Goal: Register for event/course

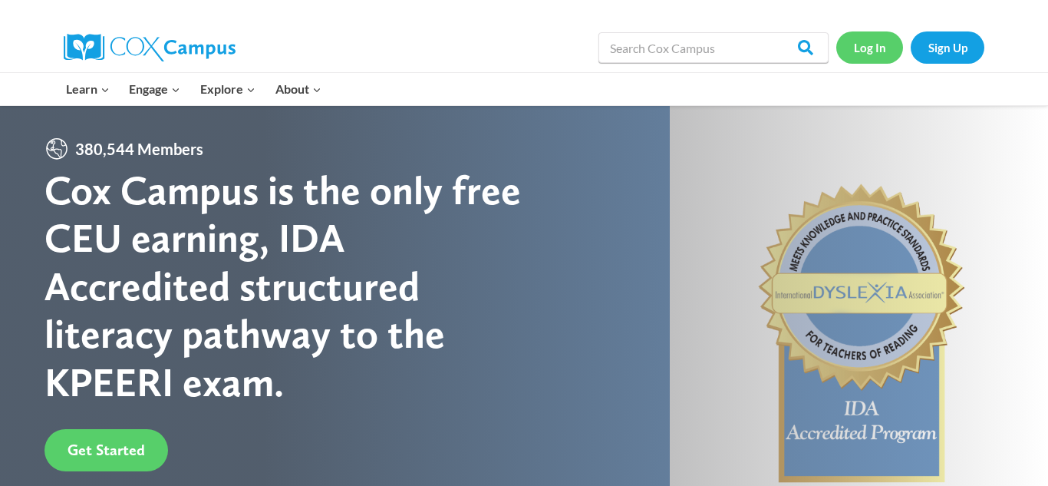
click at [870, 51] on link "Log In" at bounding box center [870, 46] width 67 height 31
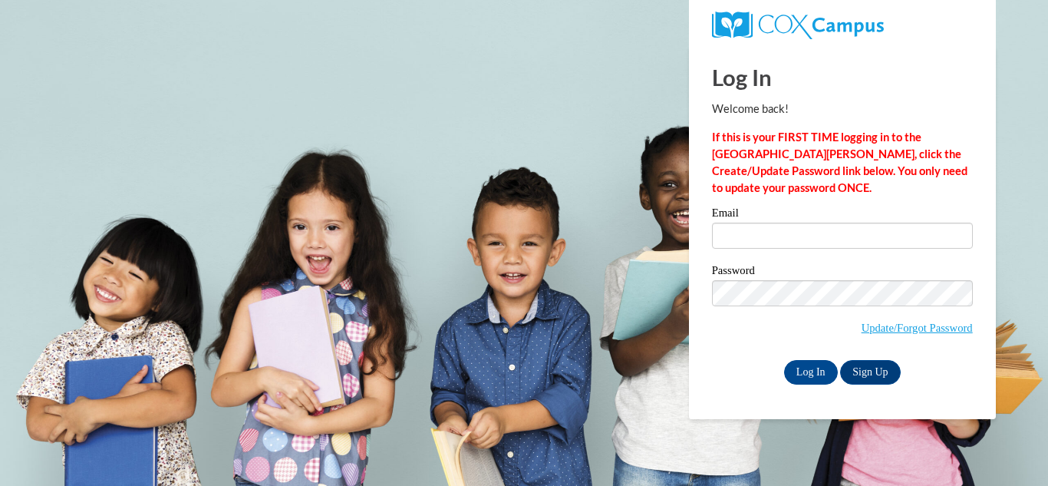
type input "[EMAIL_ADDRESS][DOMAIN_NAME]"
click at [858, 277] on label "Password" at bounding box center [842, 272] width 261 height 15
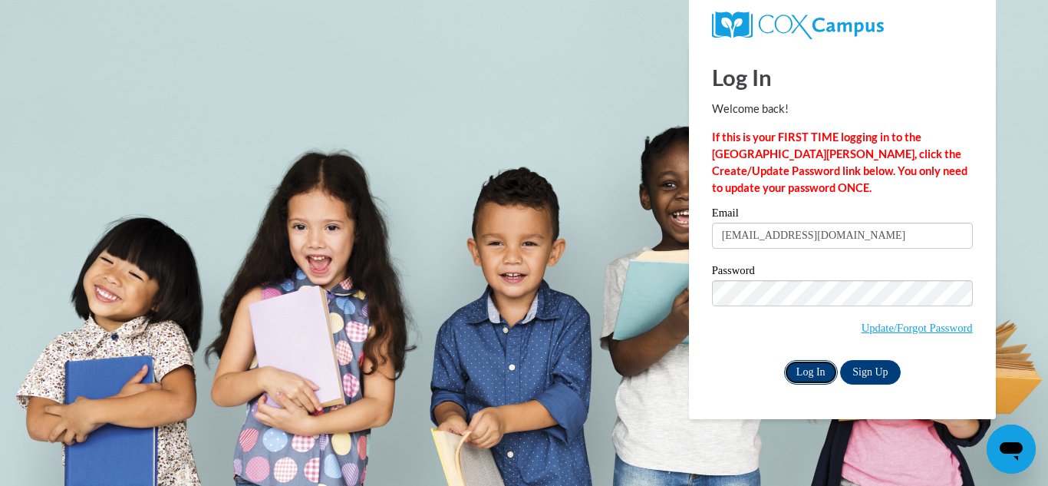
click at [817, 371] on input "Log In" at bounding box center [811, 372] width 54 height 25
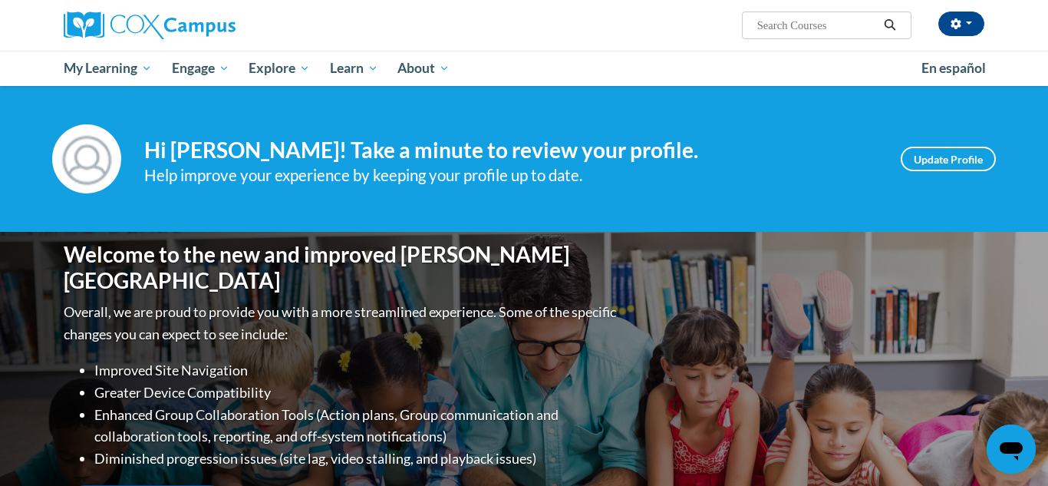
click at [906, 335] on div "Welcome to the new and improved Cox Campus Overall, we are proud to provide you…" at bounding box center [524, 385] width 967 height 307
click at [946, 167] on link "Update Profile" at bounding box center [948, 159] width 95 height 25
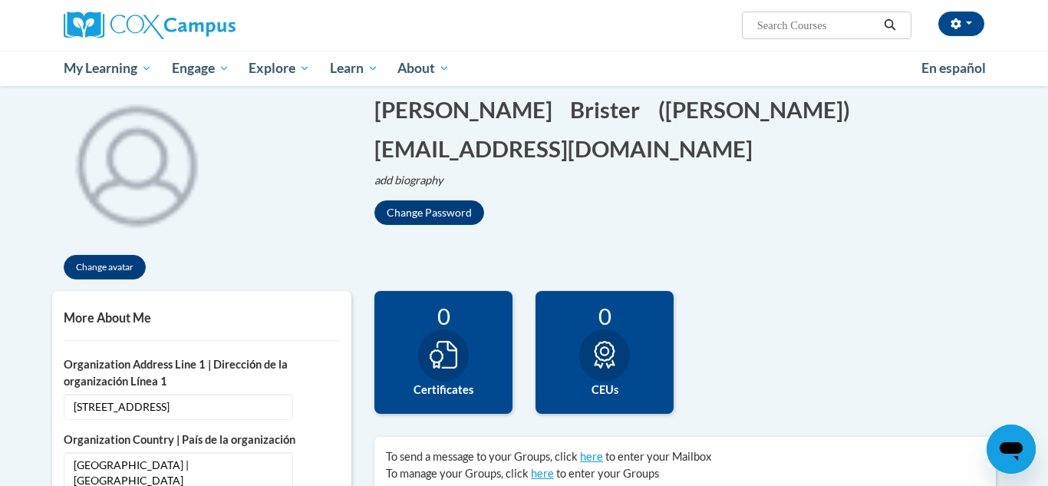
scroll to position [150, 0]
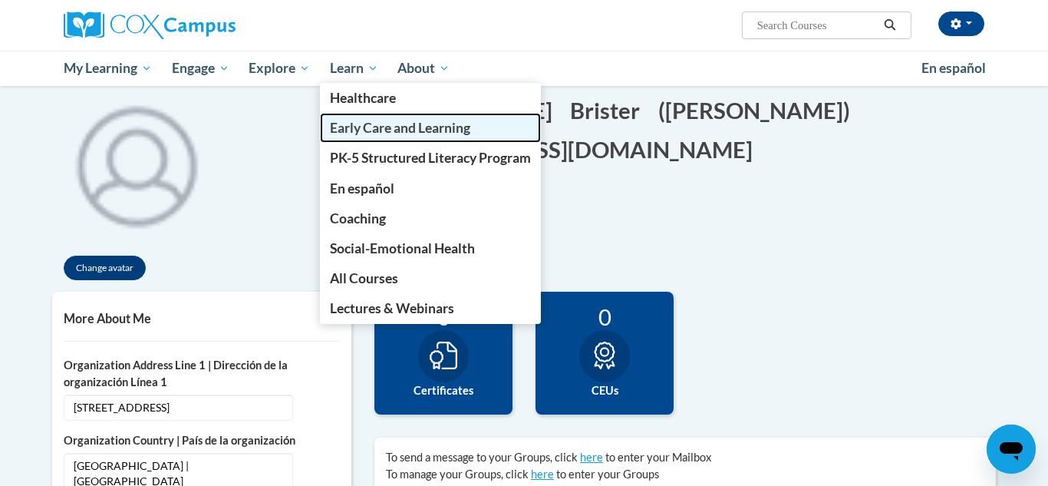
click at [348, 130] on span "Early Care and Learning" at bounding box center [400, 128] width 140 height 16
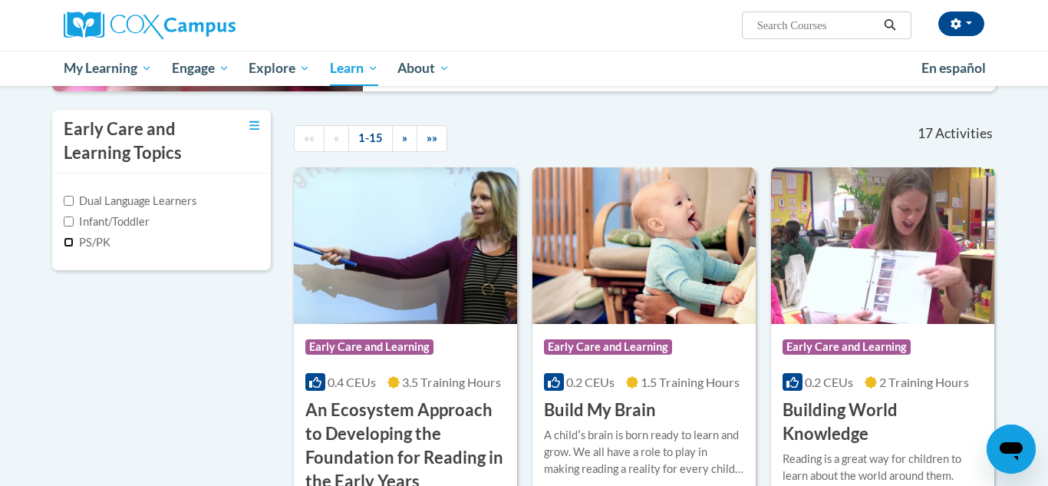
click at [69, 243] on input "PS/PK" at bounding box center [69, 242] width 10 height 10
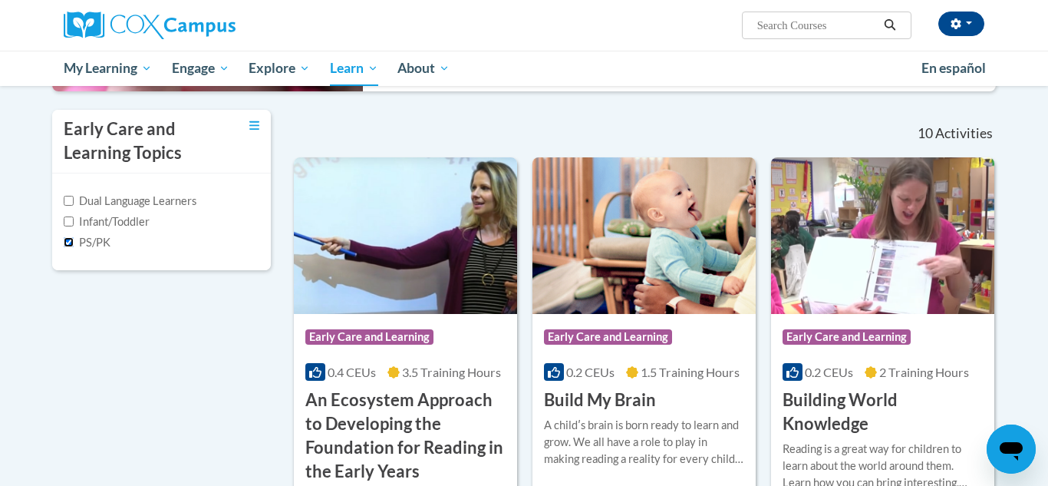
click at [68, 239] on input "PS/PK" at bounding box center [69, 242] width 10 height 10
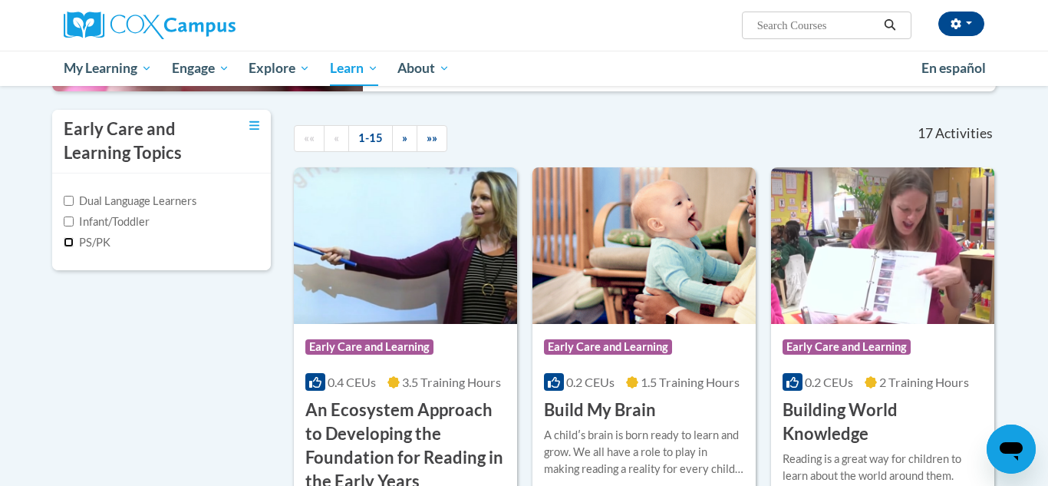
click at [68, 243] on input "PS/PK" at bounding box center [69, 242] width 10 height 10
checkbox input "true"
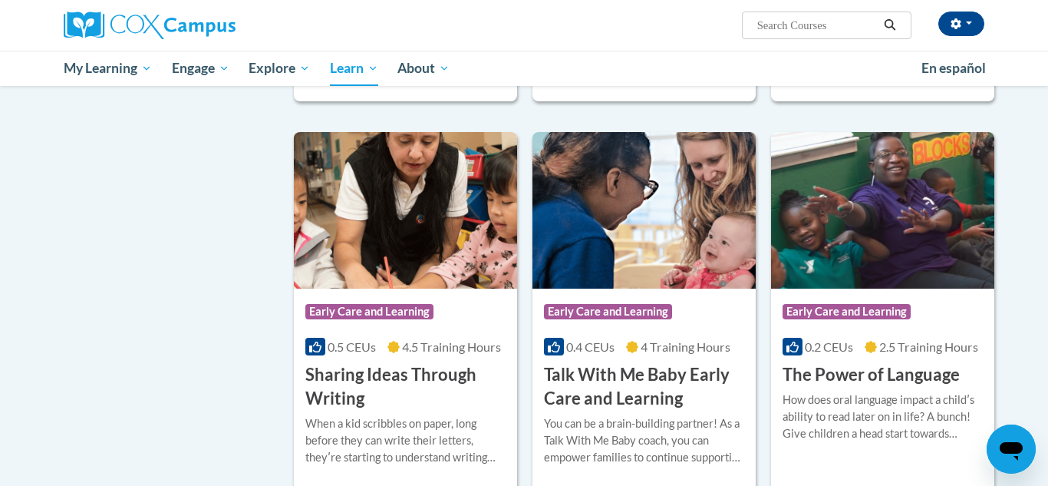
scroll to position [1197, 0]
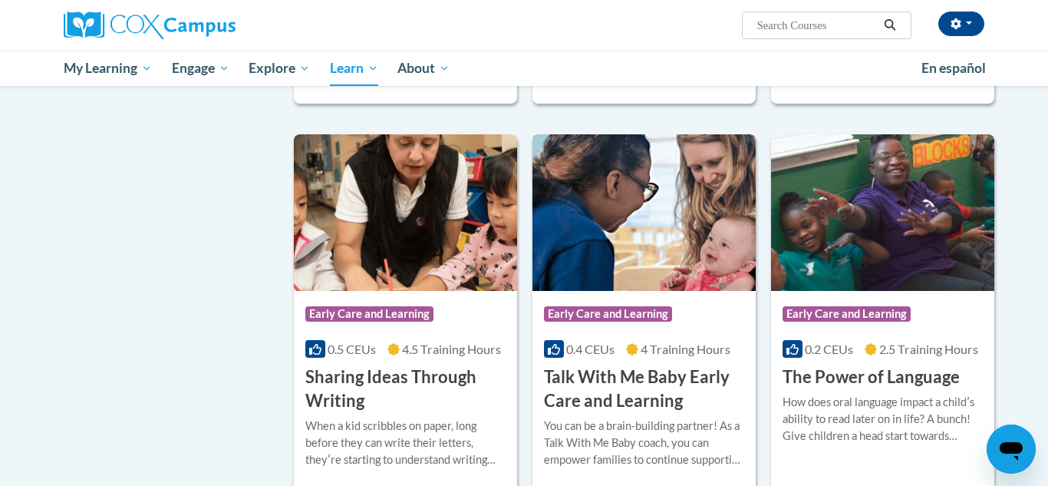
click at [648, 239] on img at bounding box center [644, 212] width 223 height 157
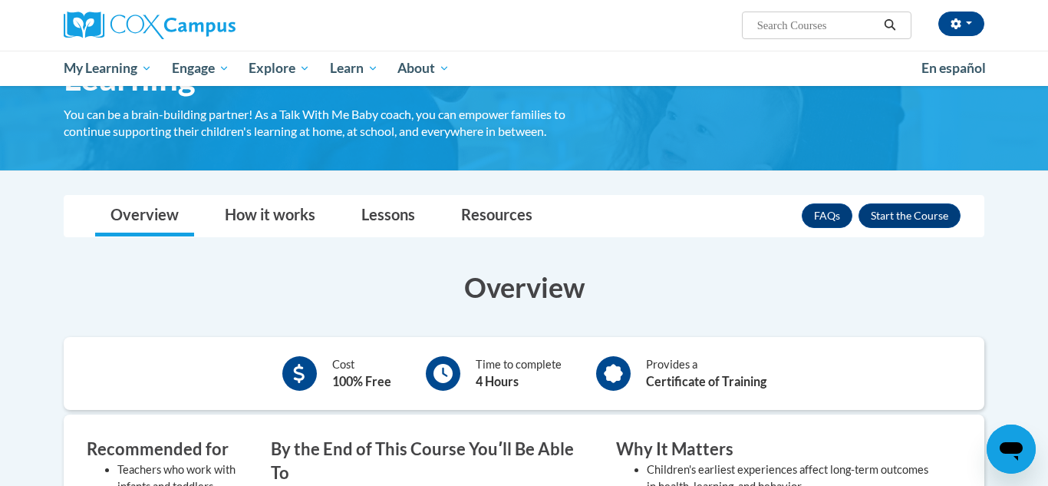
scroll to position [137, 0]
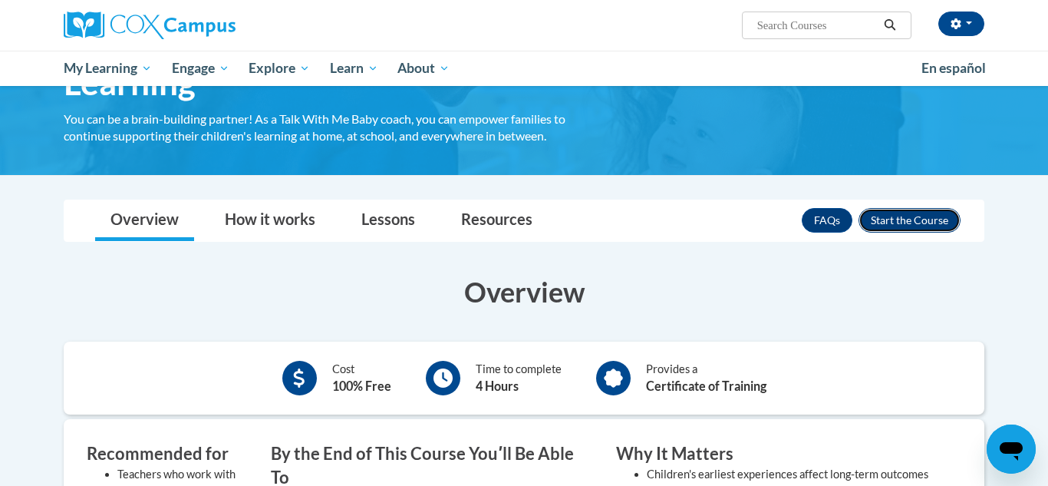
click at [926, 226] on button "Enroll" at bounding box center [910, 220] width 102 height 25
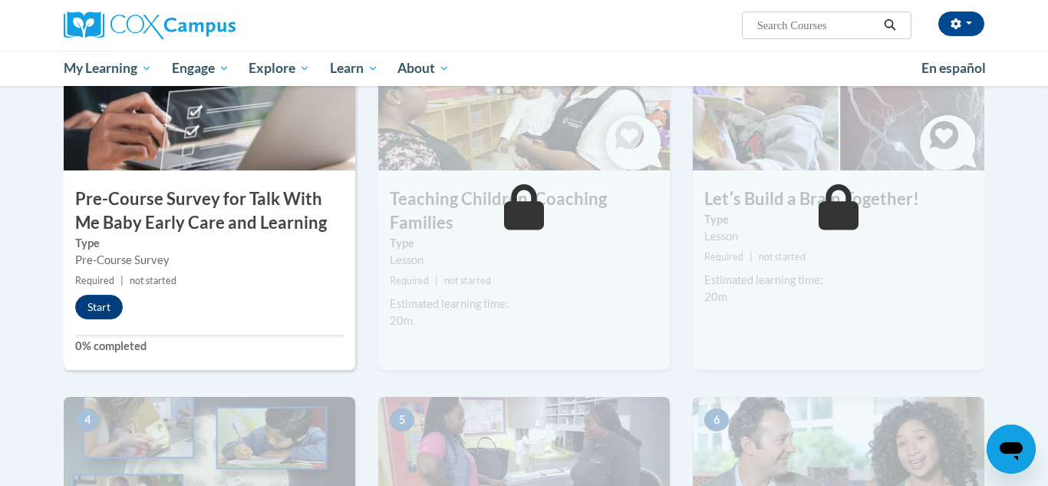
scroll to position [385, 0]
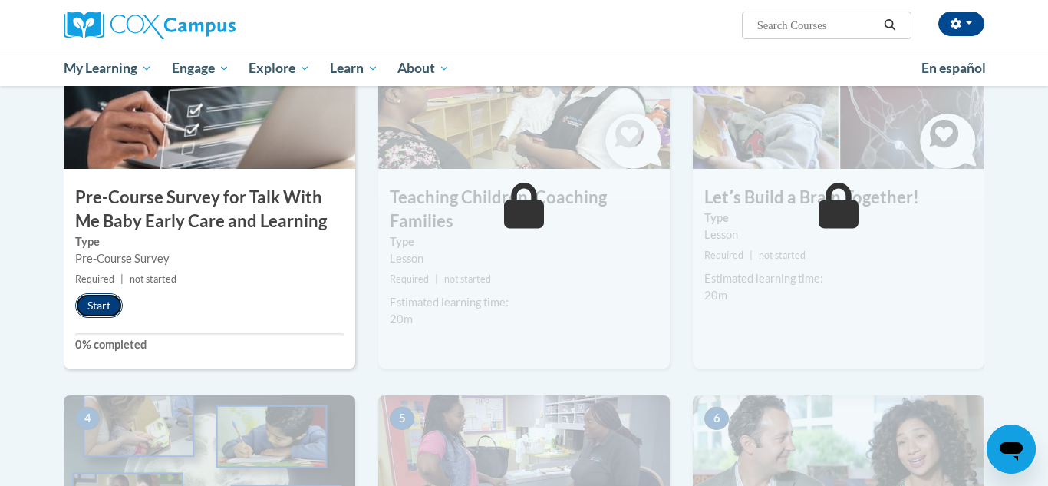
click at [109, 309] on button "Start" at bounding box center [99, 305] width 48 height 25
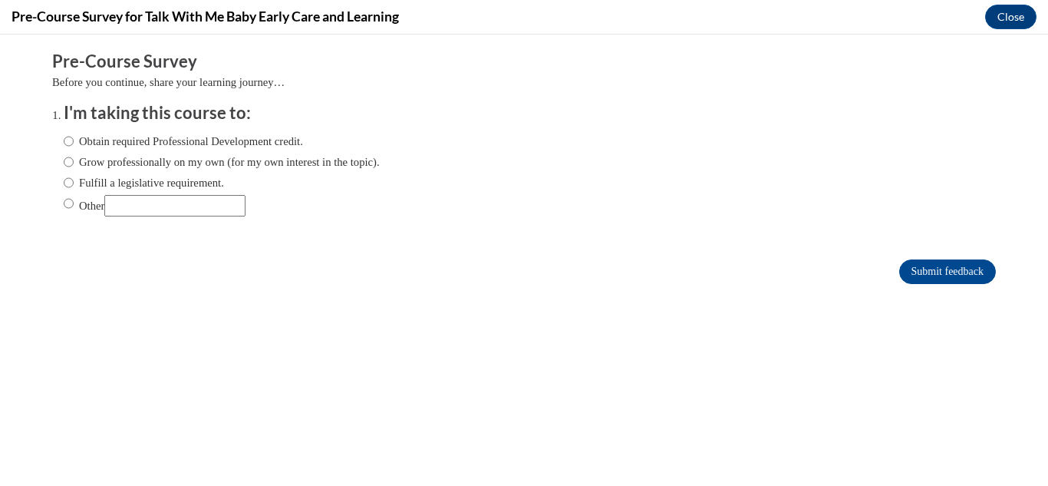
scroll to position [0, 0]
click at [69, 135] on input "Obtain required Professional Development credit." at bounding box center [69, 141] width 10 height 17
radio input "true"
click at [964, 263] on input "Submit feedback" at bounding box center [948, 271] width 97 height 25
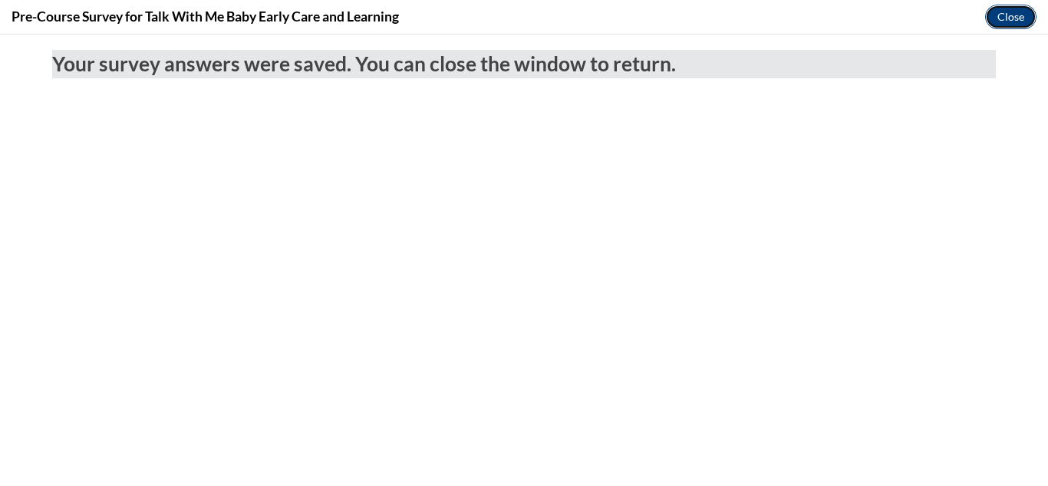
click at [1007, 19] on button "Close" at bounding box center [1010, 17] width 51 height 25
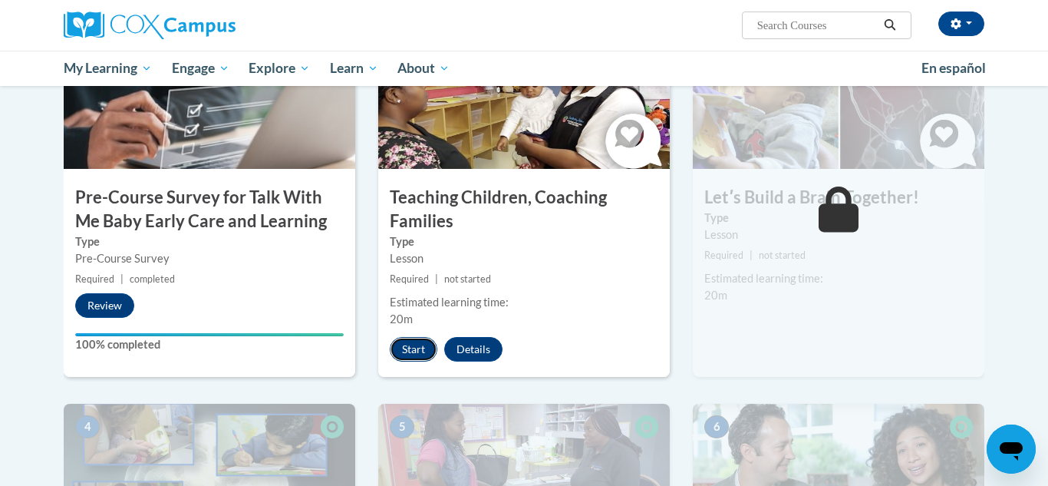
click at [423, 344] on button "Start" at bounding box center [414, 349] width 48 height 25
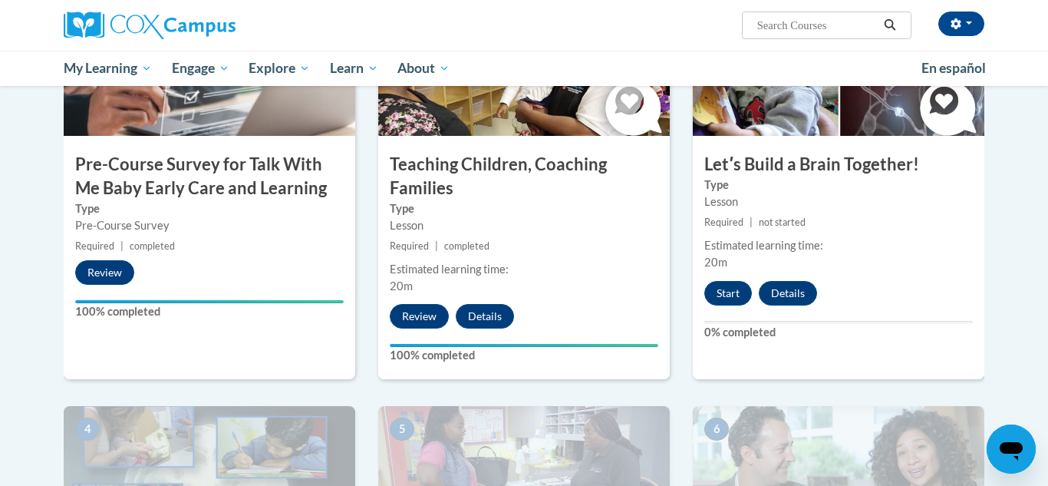
scroll to position [421, 0]
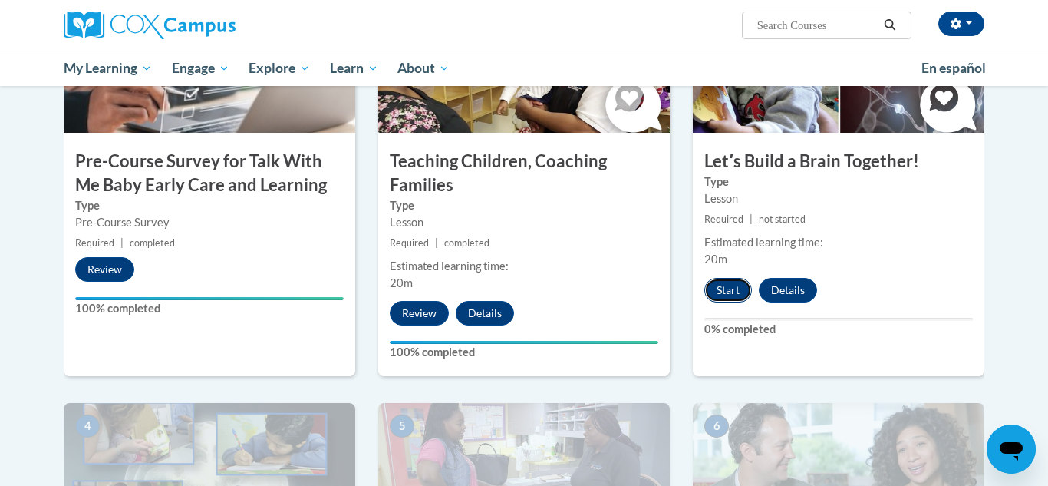
click at [734, 293] on button "Start" at bounding box center [729, 290] width 48 height 25
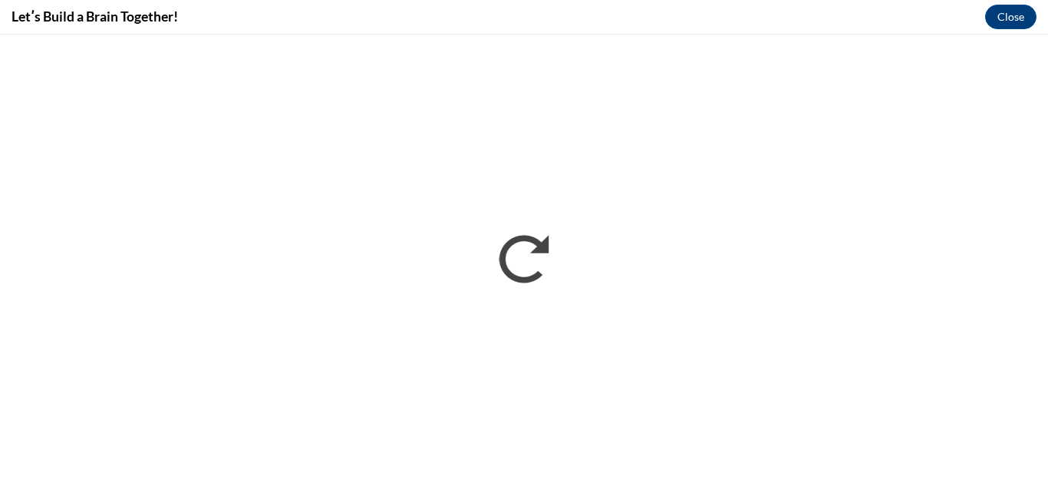
scroll to position [0, 0]
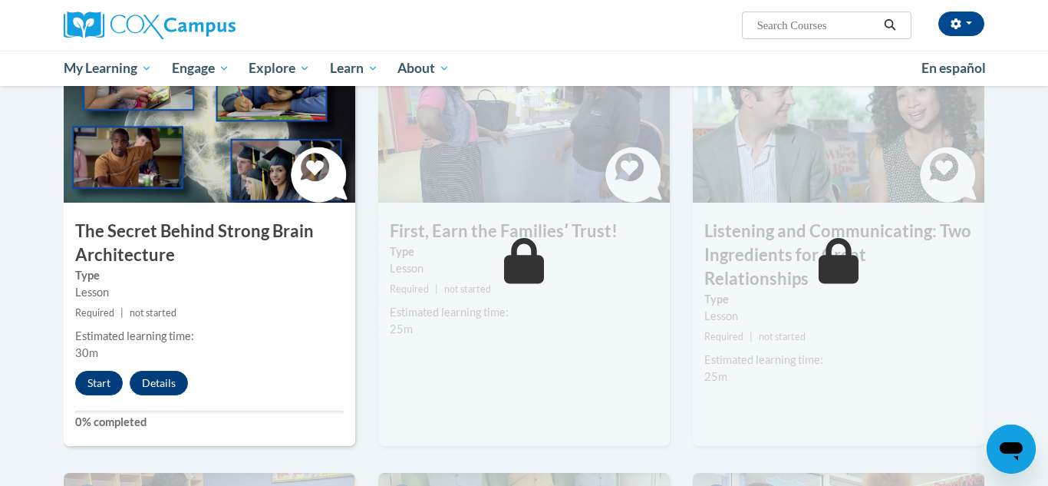
scroll to position [776, 0]
click at [78, 384] on button "Start" at bounding box center [99, 382] width 48 height 25
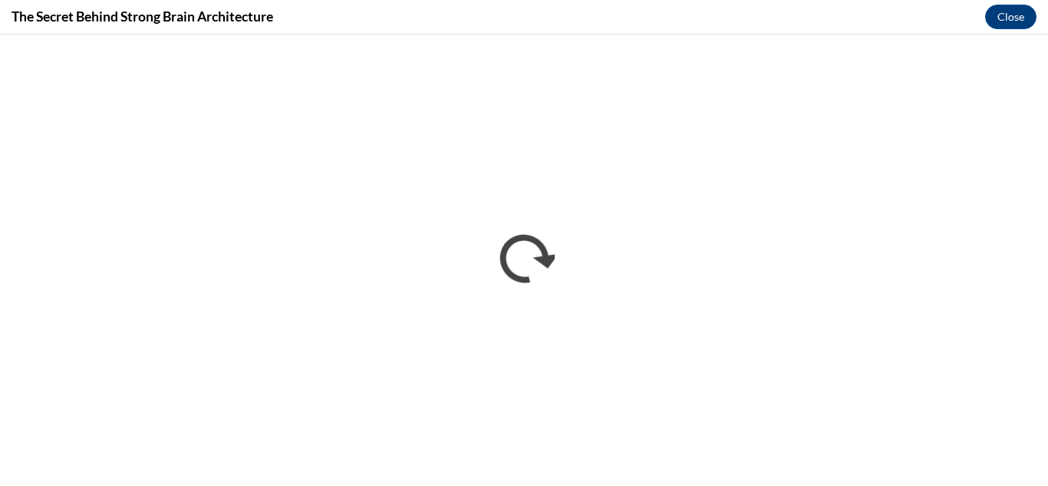
scroll to position [0, 0]
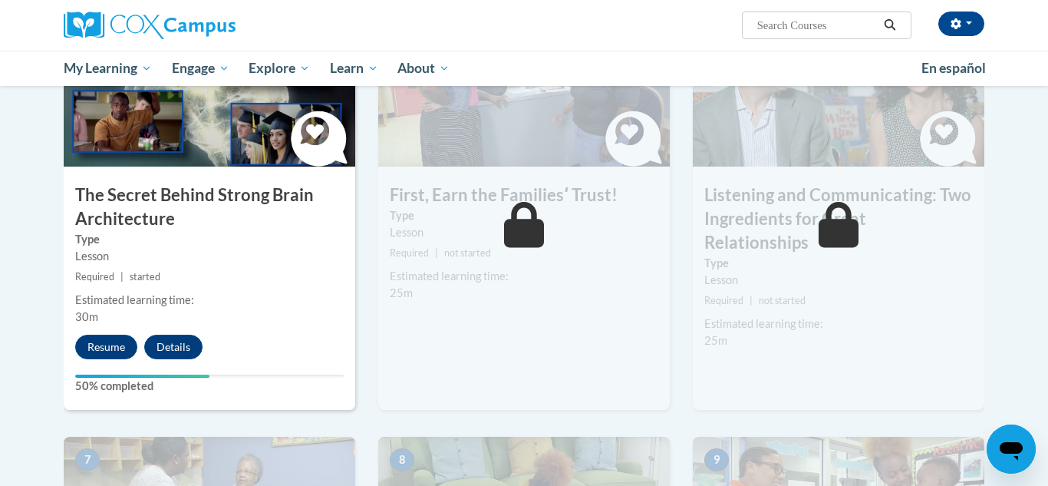
scroll to position [816, 0]
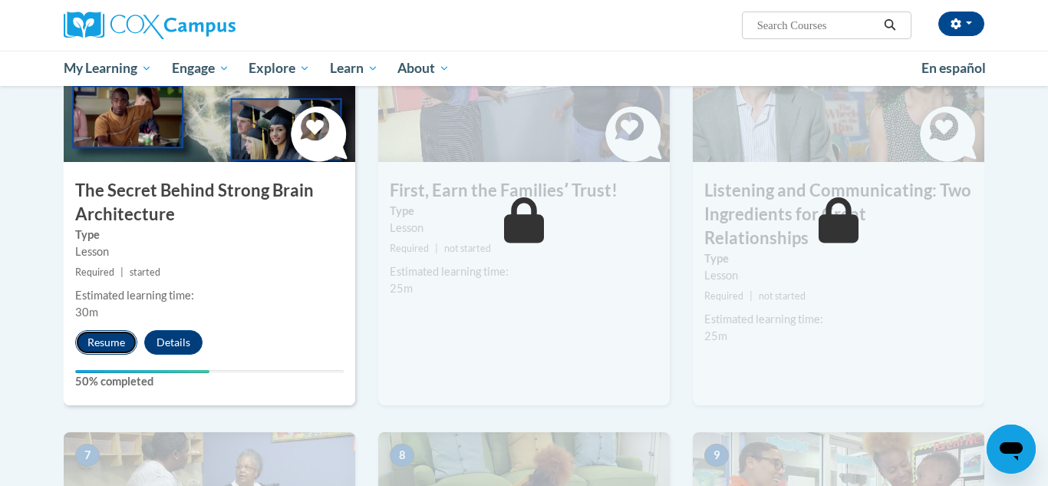
click at [93, 354] on button "Resume" at bounding box center [106, 342] width 62 height 25
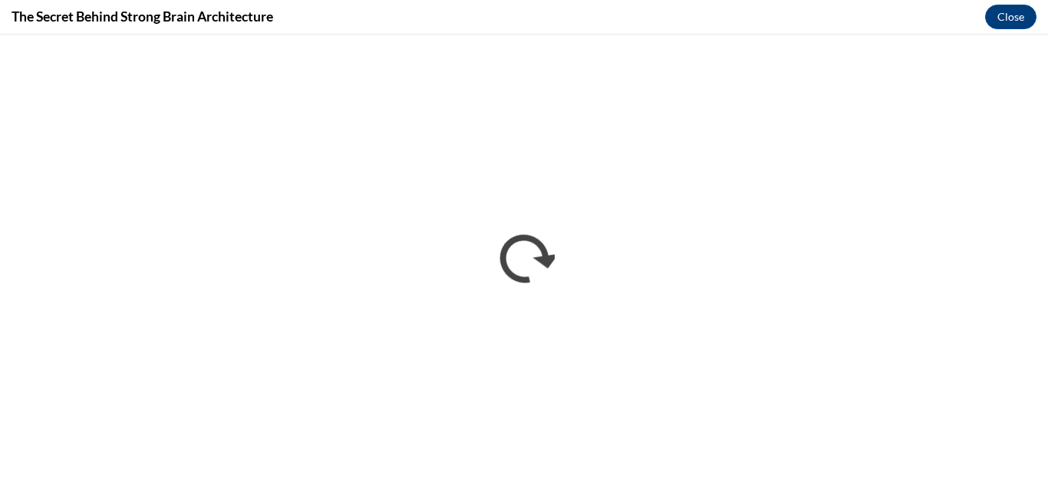
scroll to position [0, 0]
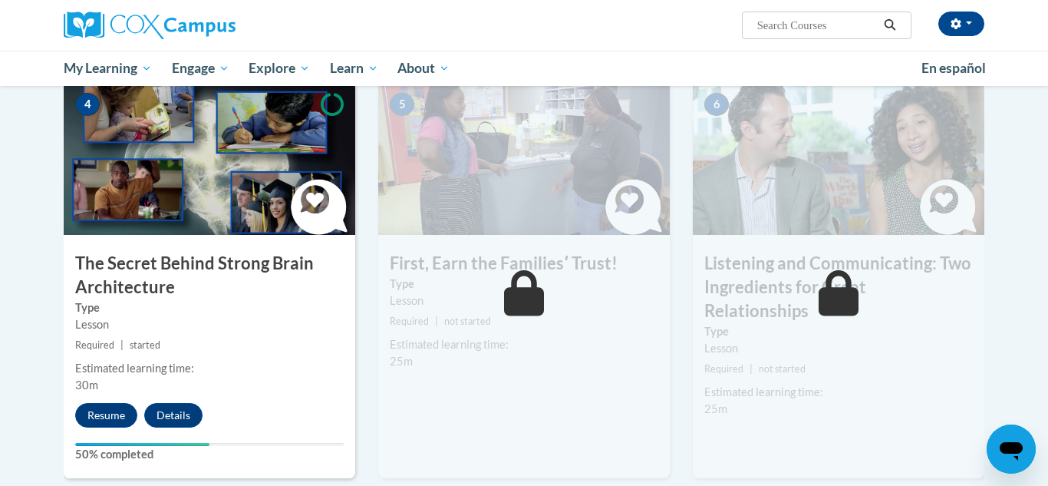
scroll to position [745, 0]
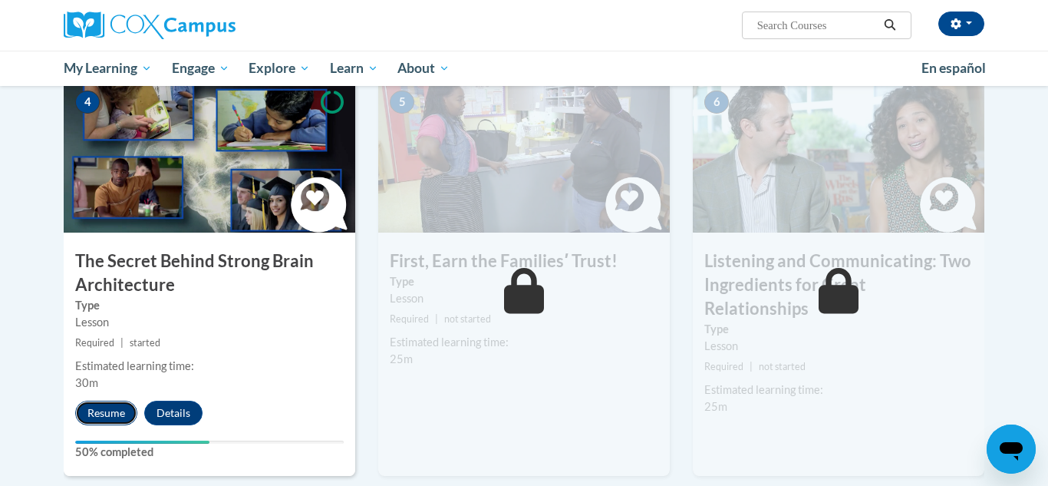
click at [96, 418] on button "Resume" at bounding box center [106, 413] width 62 height 25
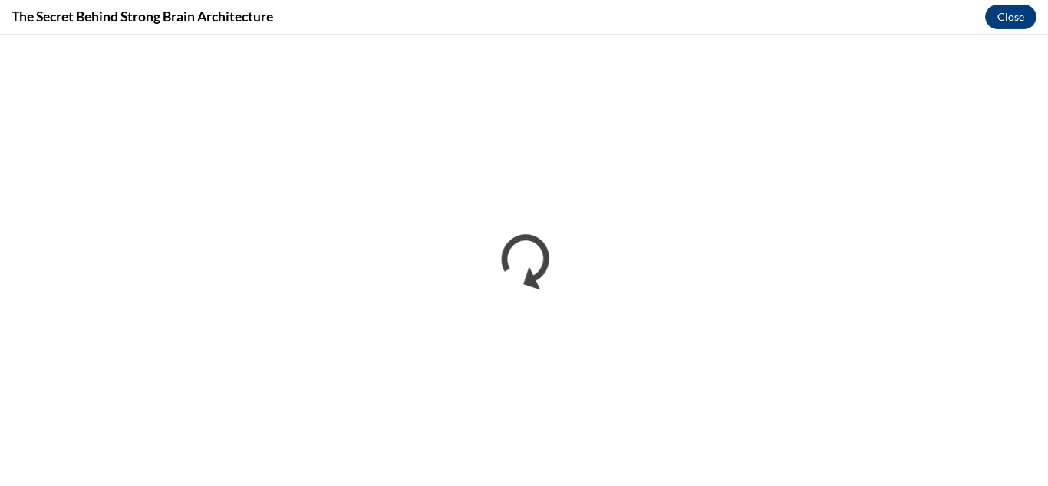
scroll to position [0, 0]
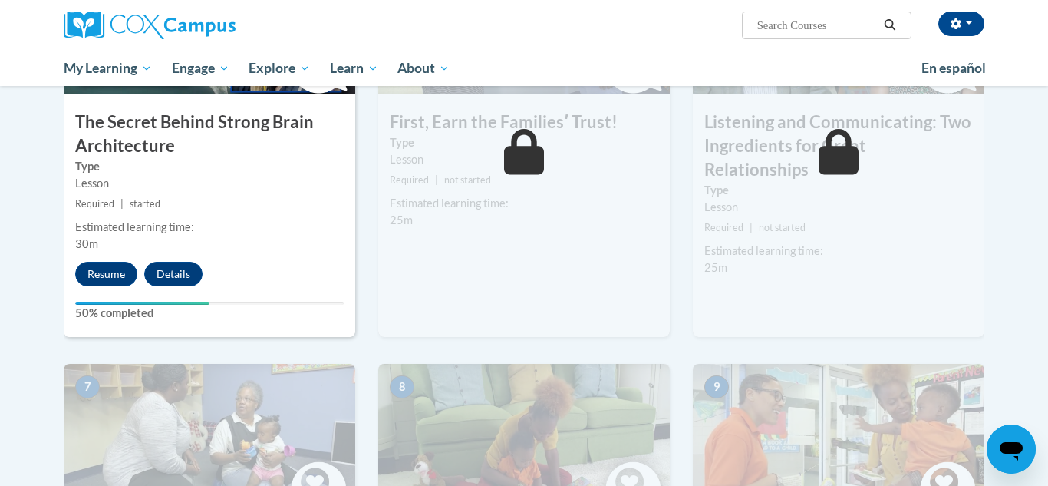
scroll to position [885, 0]
click at [95, 281] on button "Resume" at bounding box center [106, 273] width 62 height 25
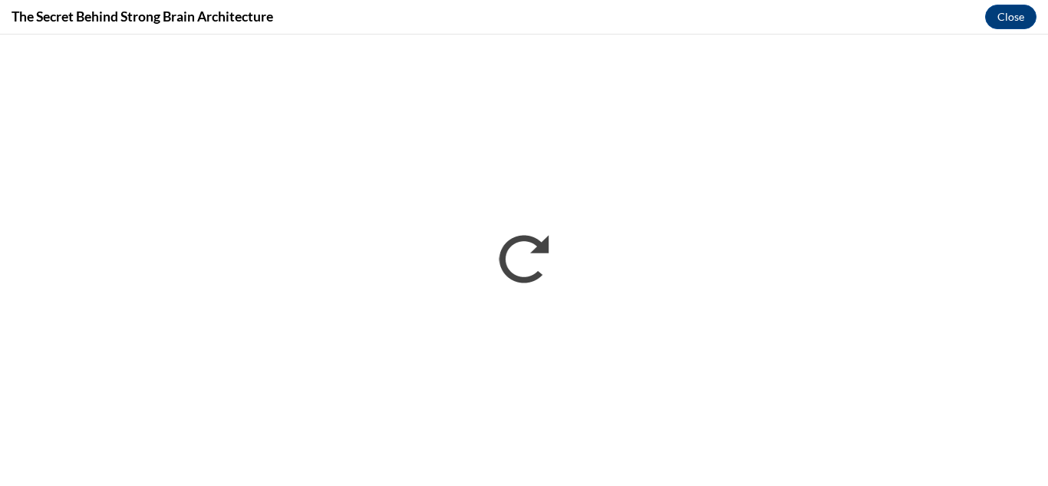
scroll to position [0, 0]
click at [1012, 15] on button "Close" at bounding box center [1010, 17] width 51 height 25
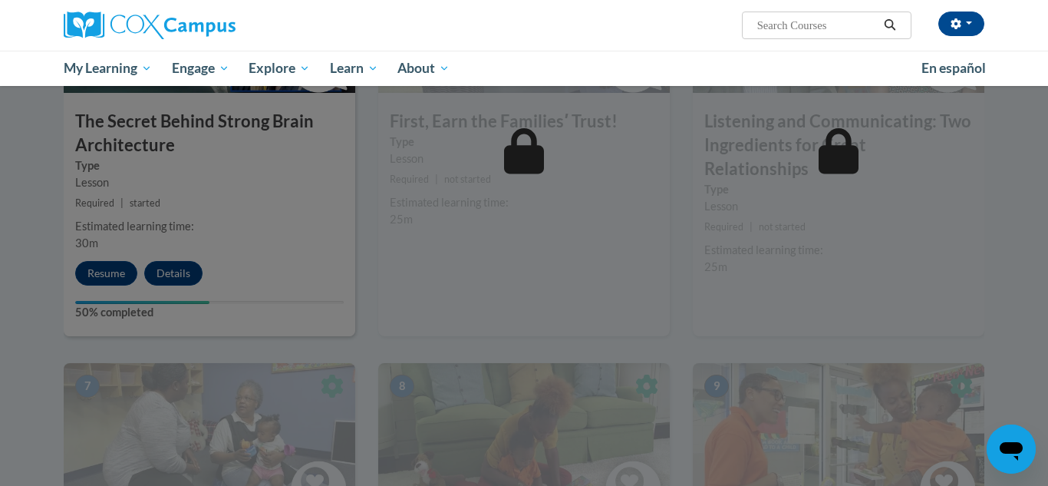
click at [206, 180] on div at bounding box center [524, 243] width 1048 height 486
click at [110, 268] on div at bounding box center [524, 243] width 1048 height 486
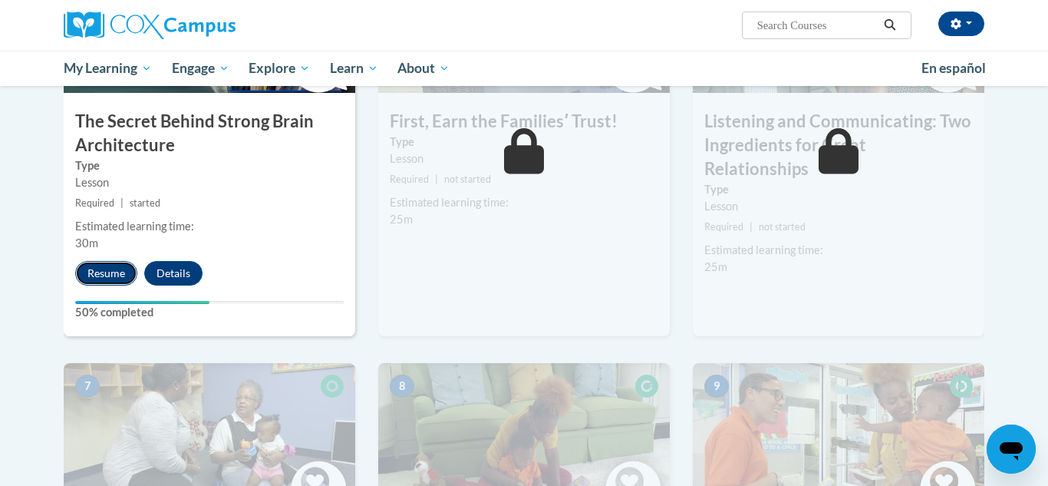
click at [109, 271] on button "Resume" at bounding box center [106, 273] width 62 height 25
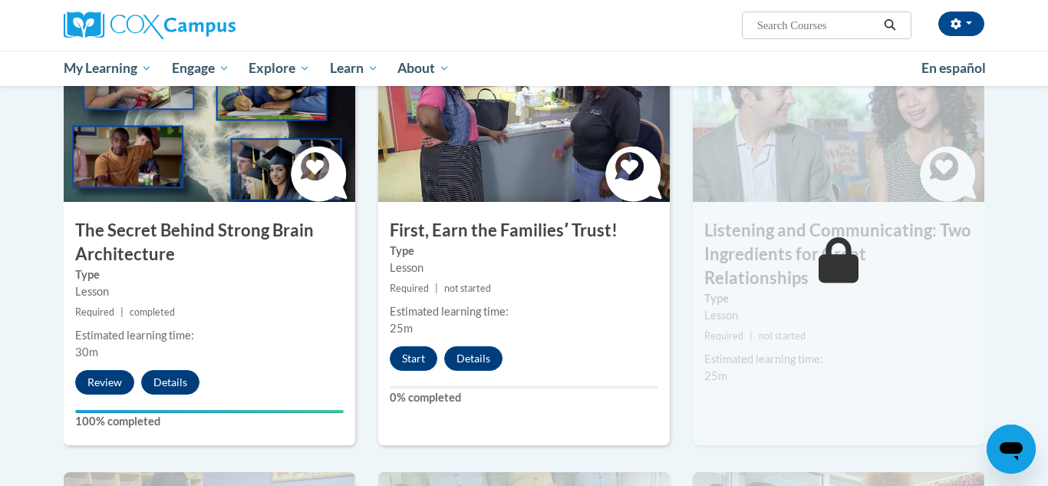
scroll to position [781, 0]
